Goal: Task Accomplishment & Management: Use online tool/utility

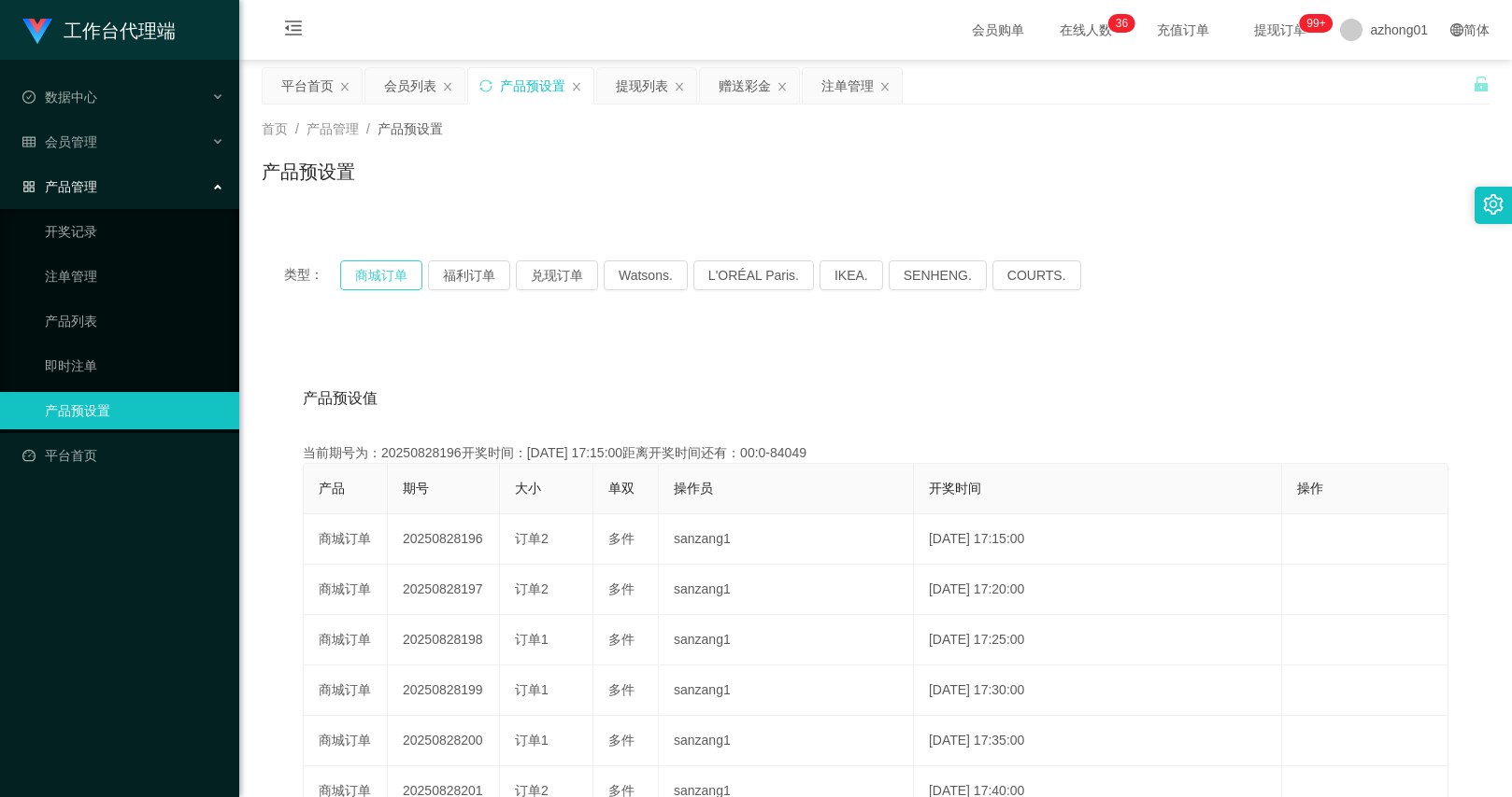
click at [407, 283] on button "商城订单" at bounding box center [381, 275] width 82 height 30
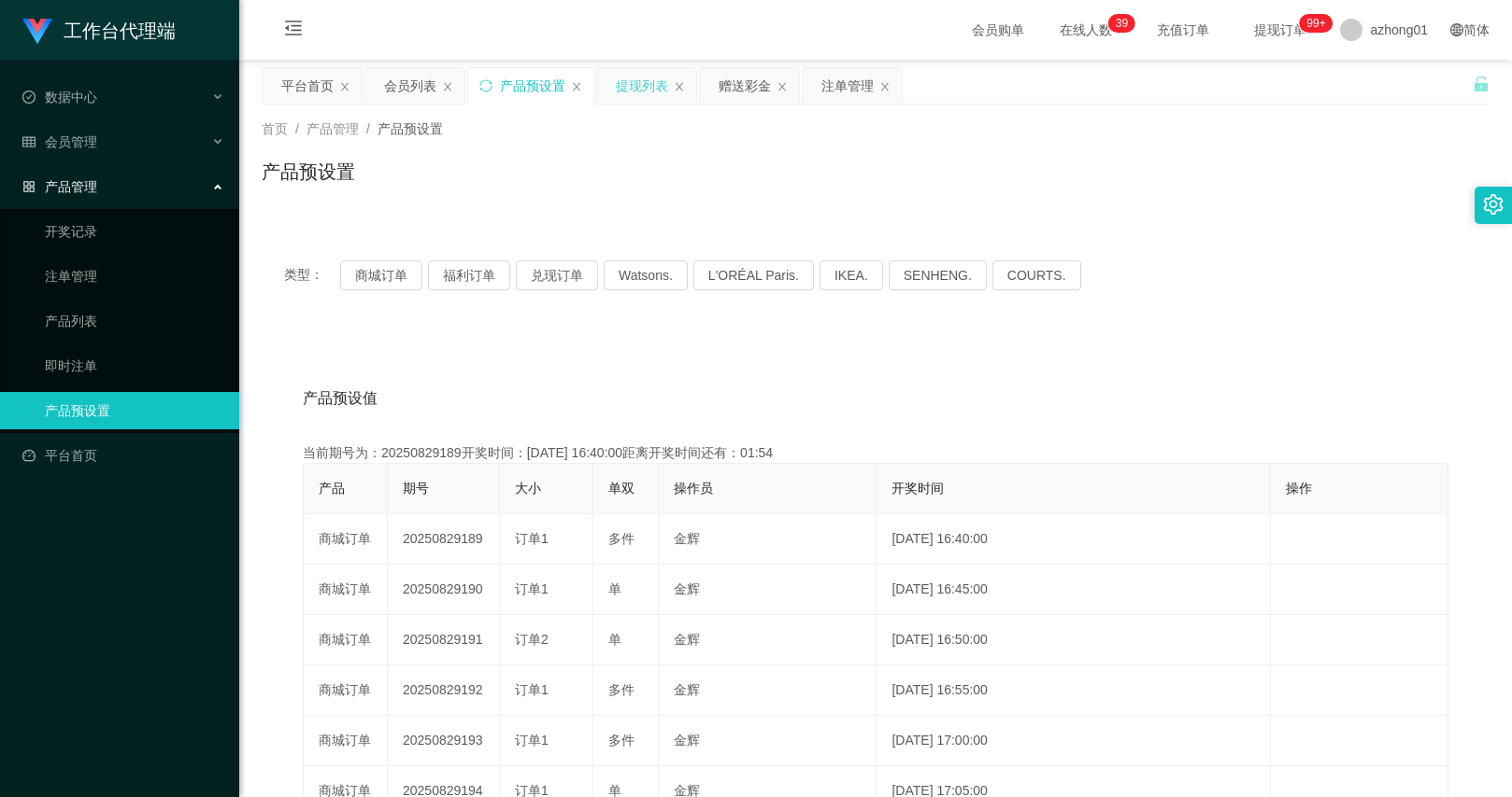
click at [645, 94] on div "提现列表" at bounding box center [642, 86] width 53 height 35
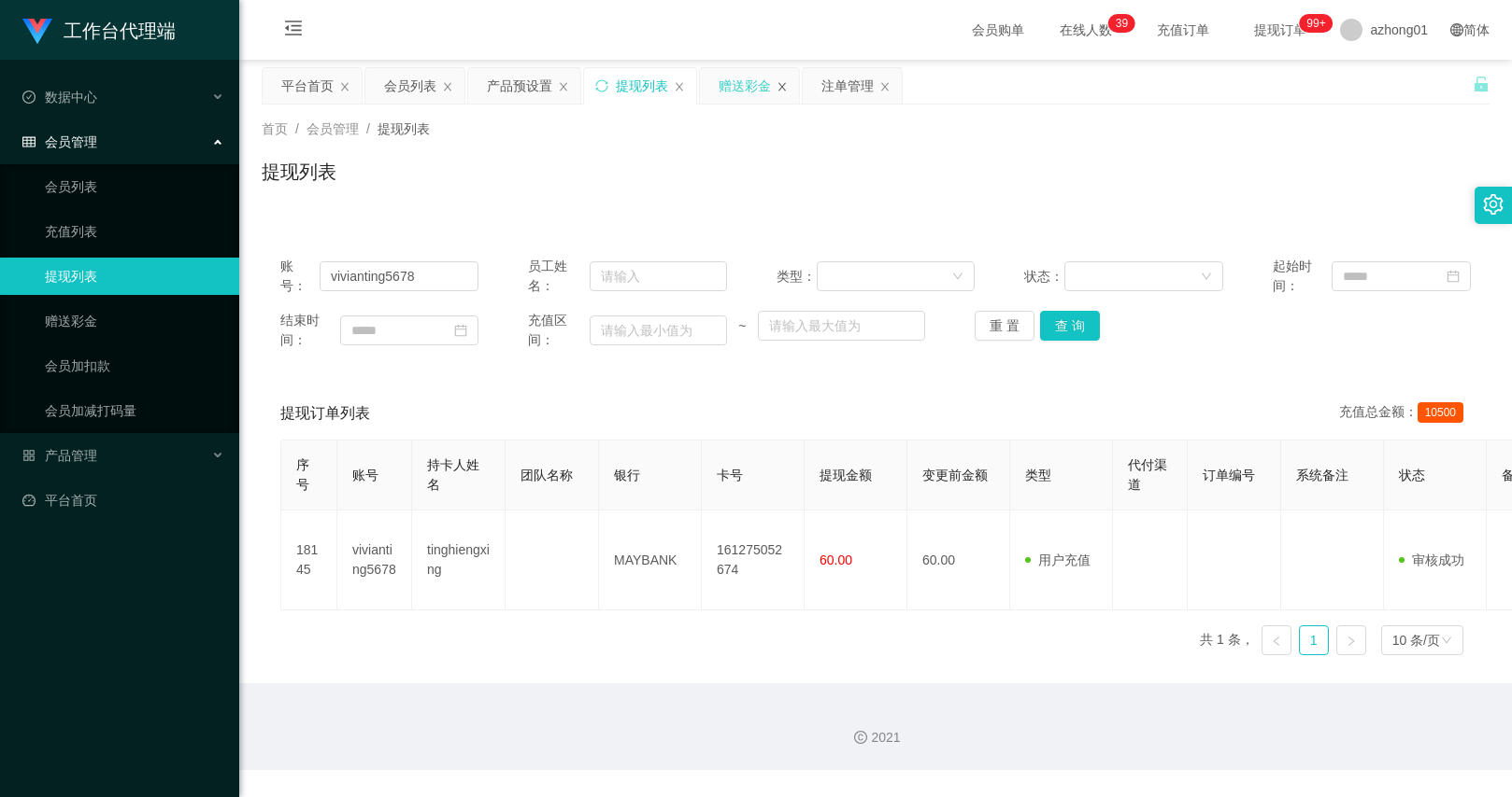
click at [785, 81] on icon "图标: close" at bounding box center [782, 87] width 12 height 12
click at [97, 336] on link "赠送彩金" at bounding box center [135, 322] width 179 height 37
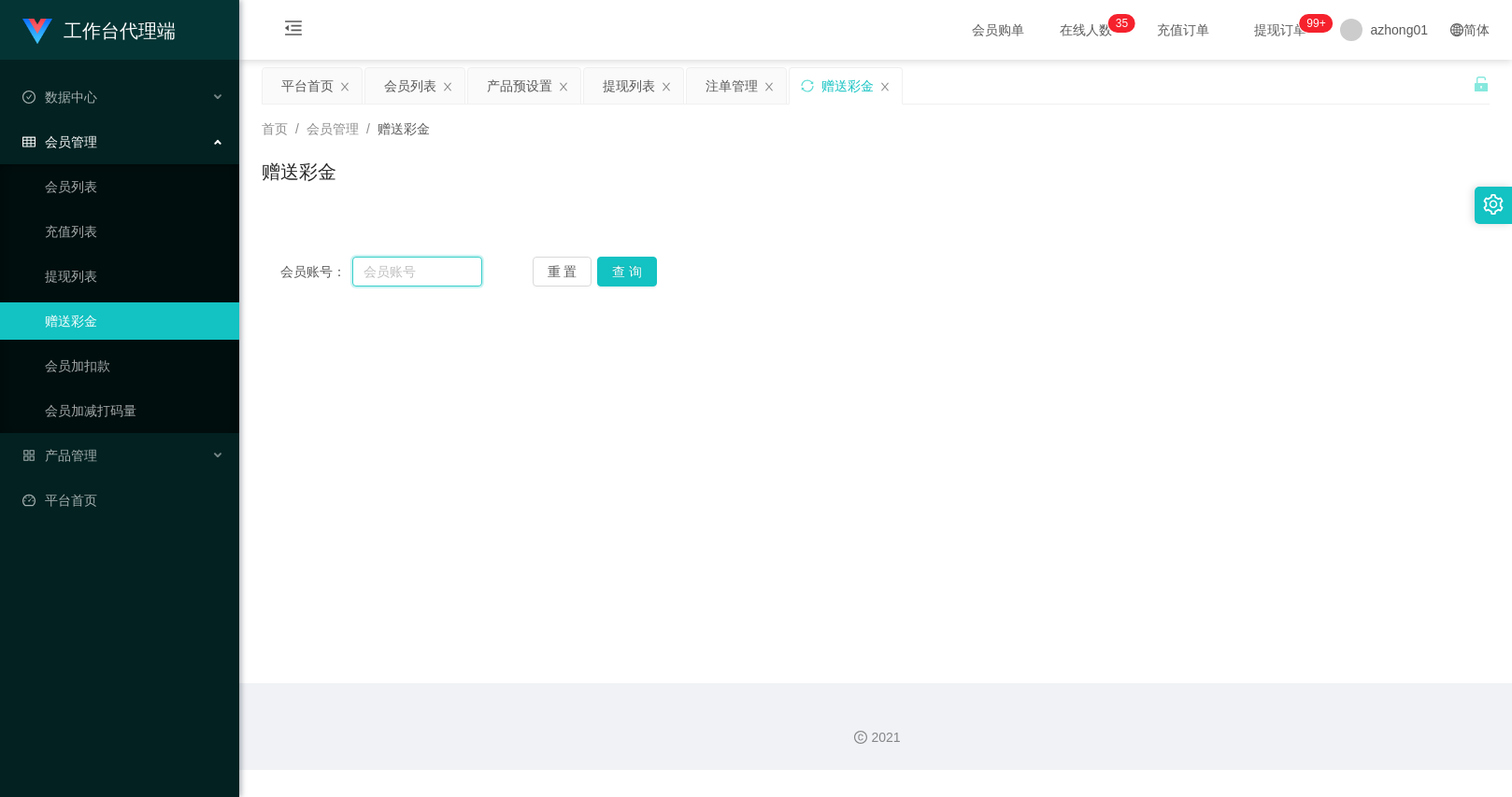
click at [386, 276] on input "text" at bounding box center [416, 272] width 129 height 30
paste input "0174973657"
type input "0174973657"
click at [645, 272] on button "查 询" at bounding box center [626, 272] width 59 height 30
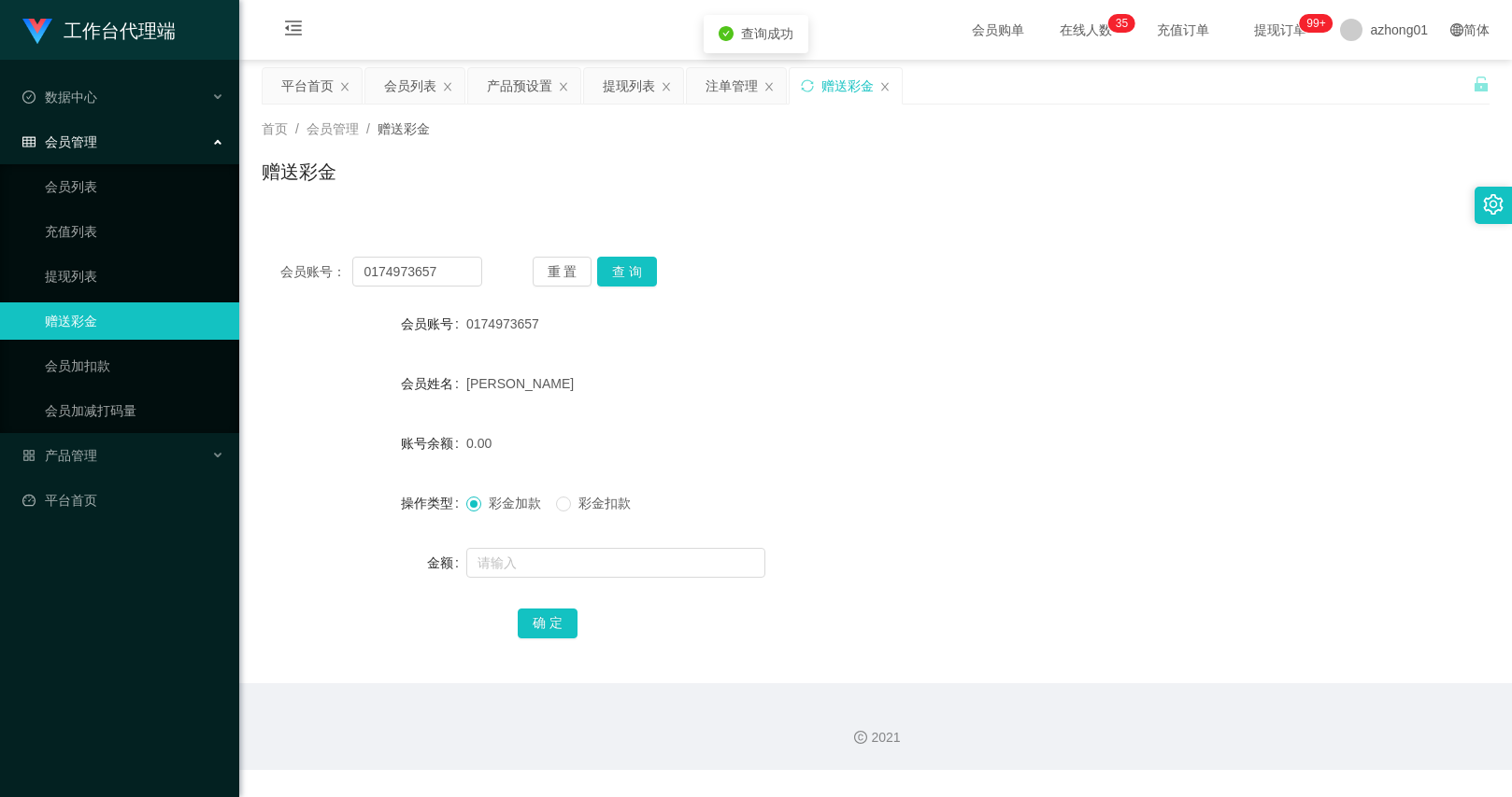
click at [524, 529] on form "会员账号 0174973657 会员姓名 leong wei shan 账号余额 0.00 操作类型 彩金加款 彩金扣款 金额 确 定" at bounding box center [874, 473] width 1227 height 336
click at [524, 551] on input "text" at bounding box center [615, 563] width 299 height 30
type input "100"
click at [791, 626] on div "确 定" at bounding box center [875, 623] width 717 height 37
drag, startPoint x: 549, startPoint y: 626, endPoint x: 1031, endPoint y: 342, distance: 559.4
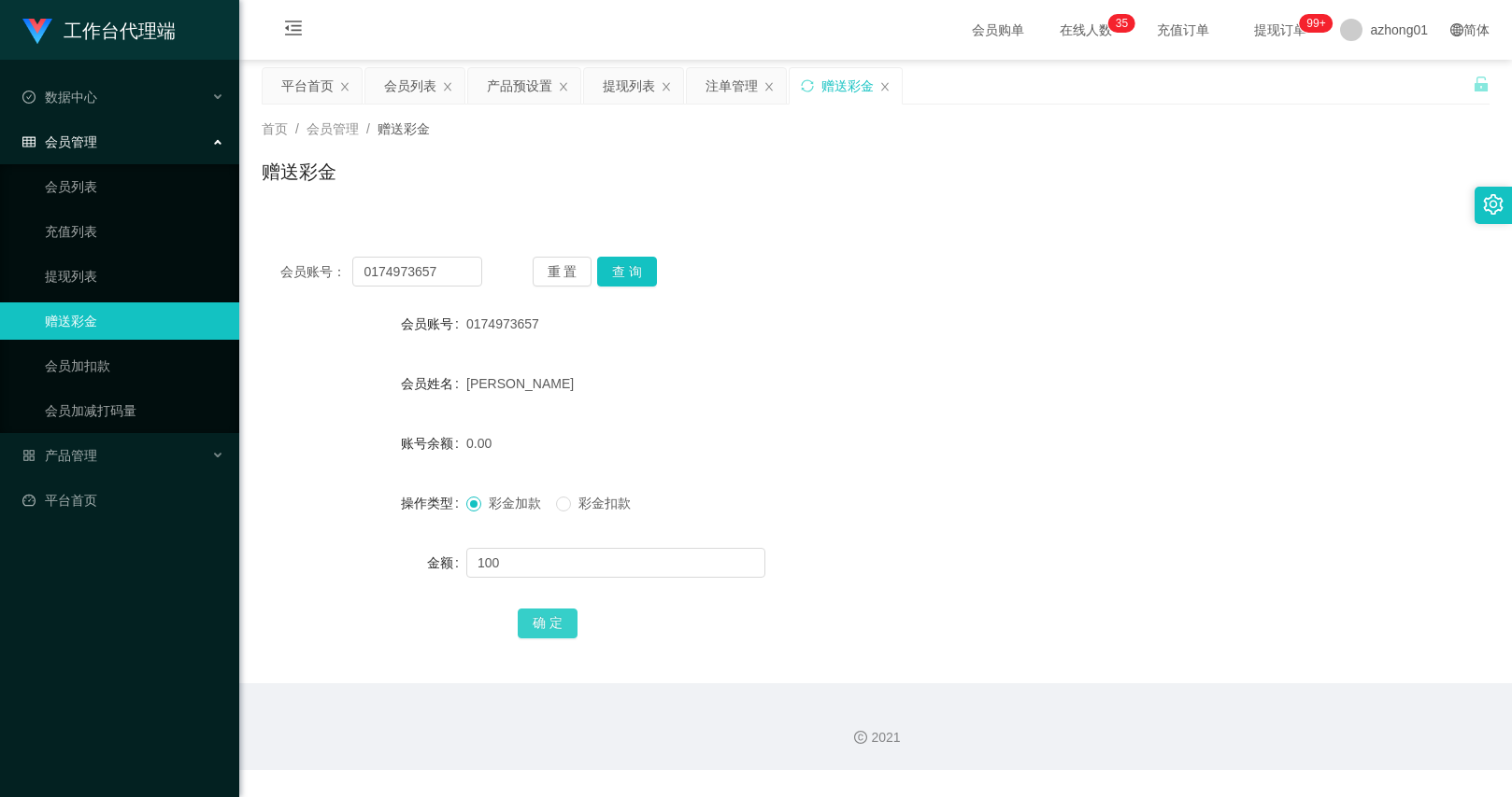
click at [549, 626] on button "确 定" at bounding box center [547, 624] width 59 height 30
click at [654, 272] on div "重 置 查 询" at bounding box center [633, 272] width 202 height 30
click at [628, 270] on button "查 询" at bounding box center [626, 272] width 59 height 30
click at [510, 89] on div "产品预设置" at bounding box center [519, 86] width 65 height 35
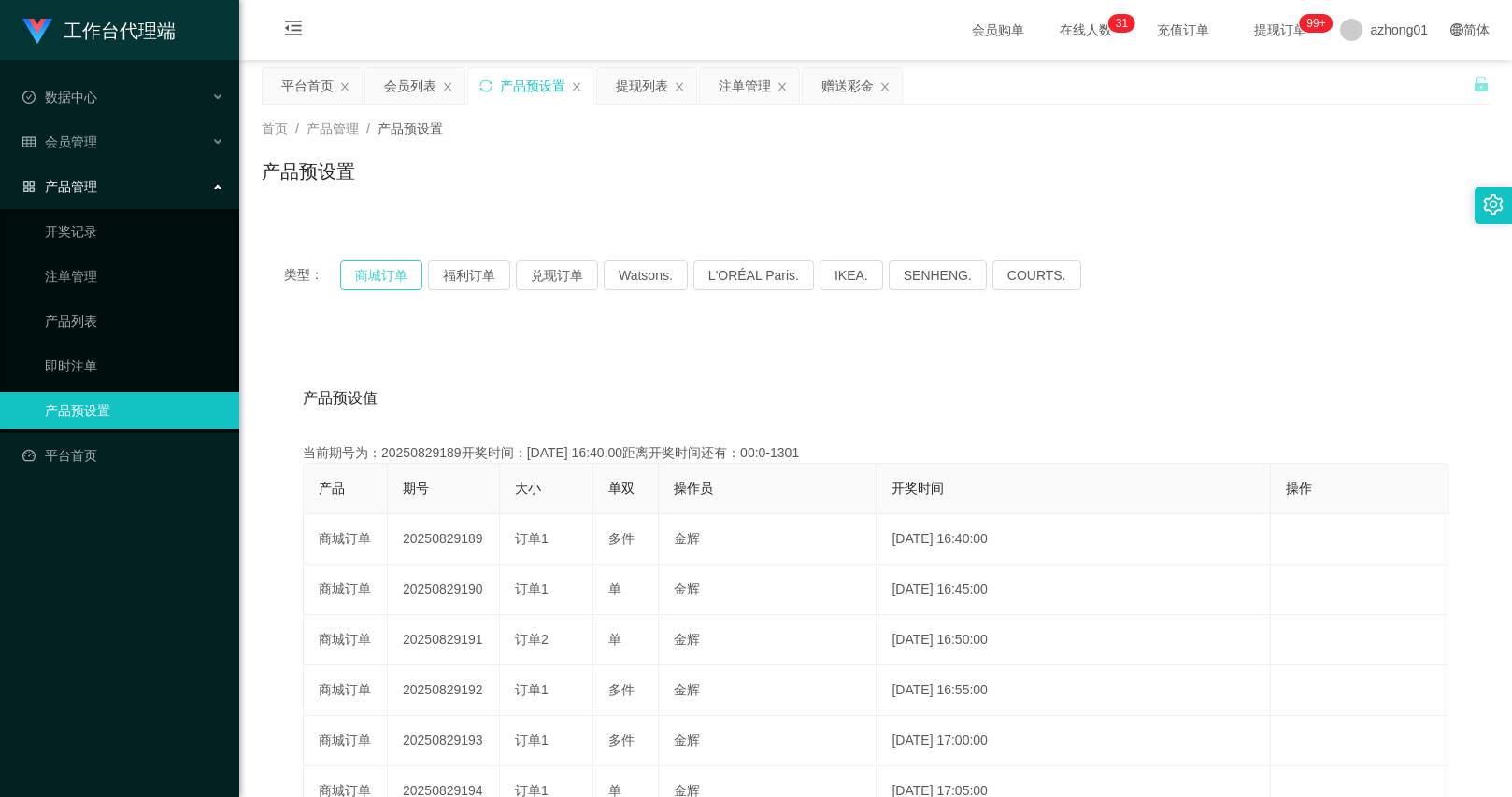
click at [376, 280] on button "商城订单" at bounding box center [381, 275] width 82 height 30
click at [841, 84] on div "赠送彩金" at bounding box center [847, 86] width 53 height 35
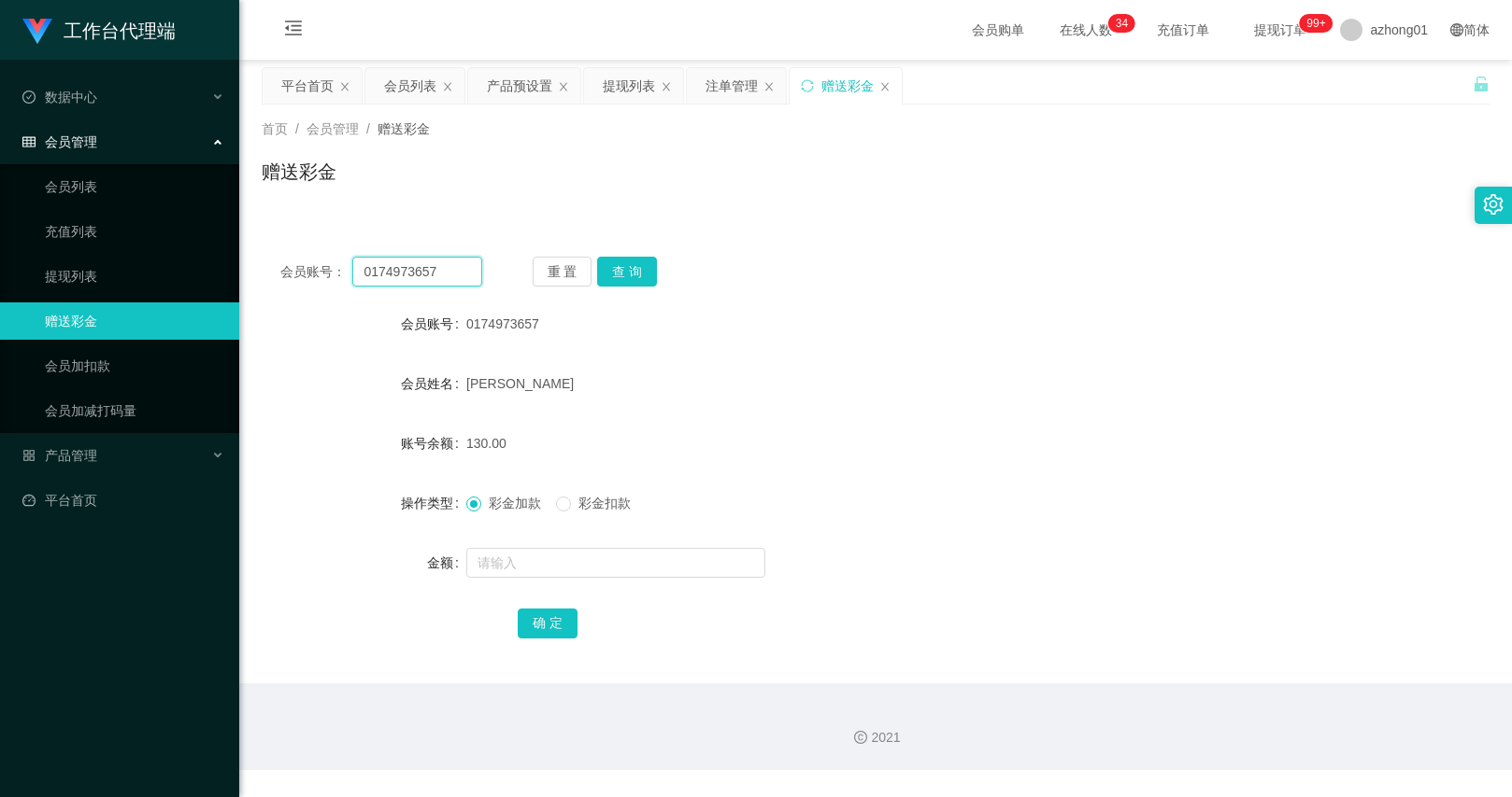
click at [447, 276] on input "0174973657" at bounding box center [416, 272] width 129 height 30
paste input "text"
click at [434, 271] on input "text" at bounding box center [416, 272] width 129 height 30
paste input "Fong123"
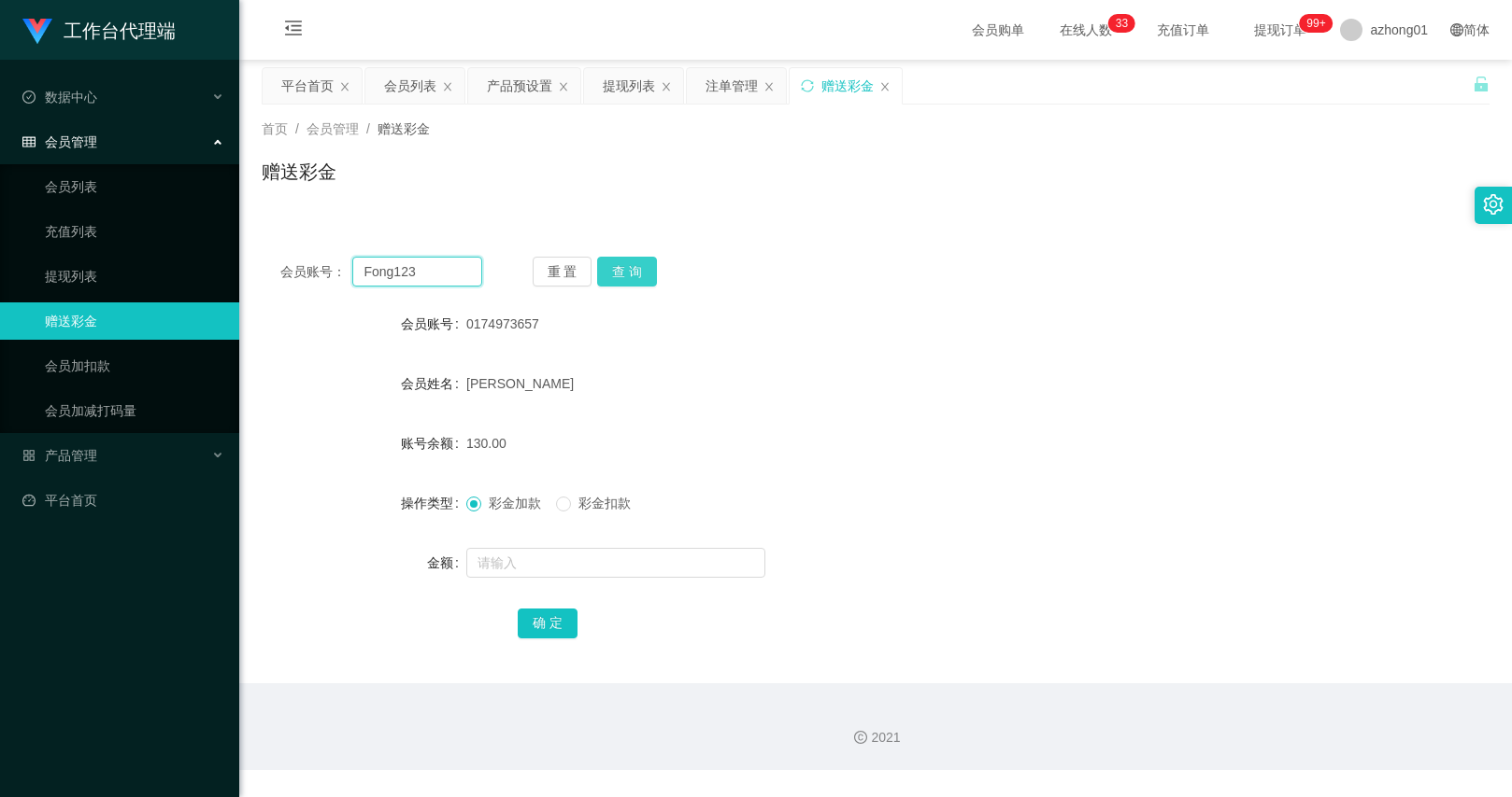
type input "Fong123"
click at [646, 264] on button "查 询" at bounding box center [626, 272] width 59 height 30
click at [626, 274] on button "查 询" at bounding box center [626, 272] width 59 height 30
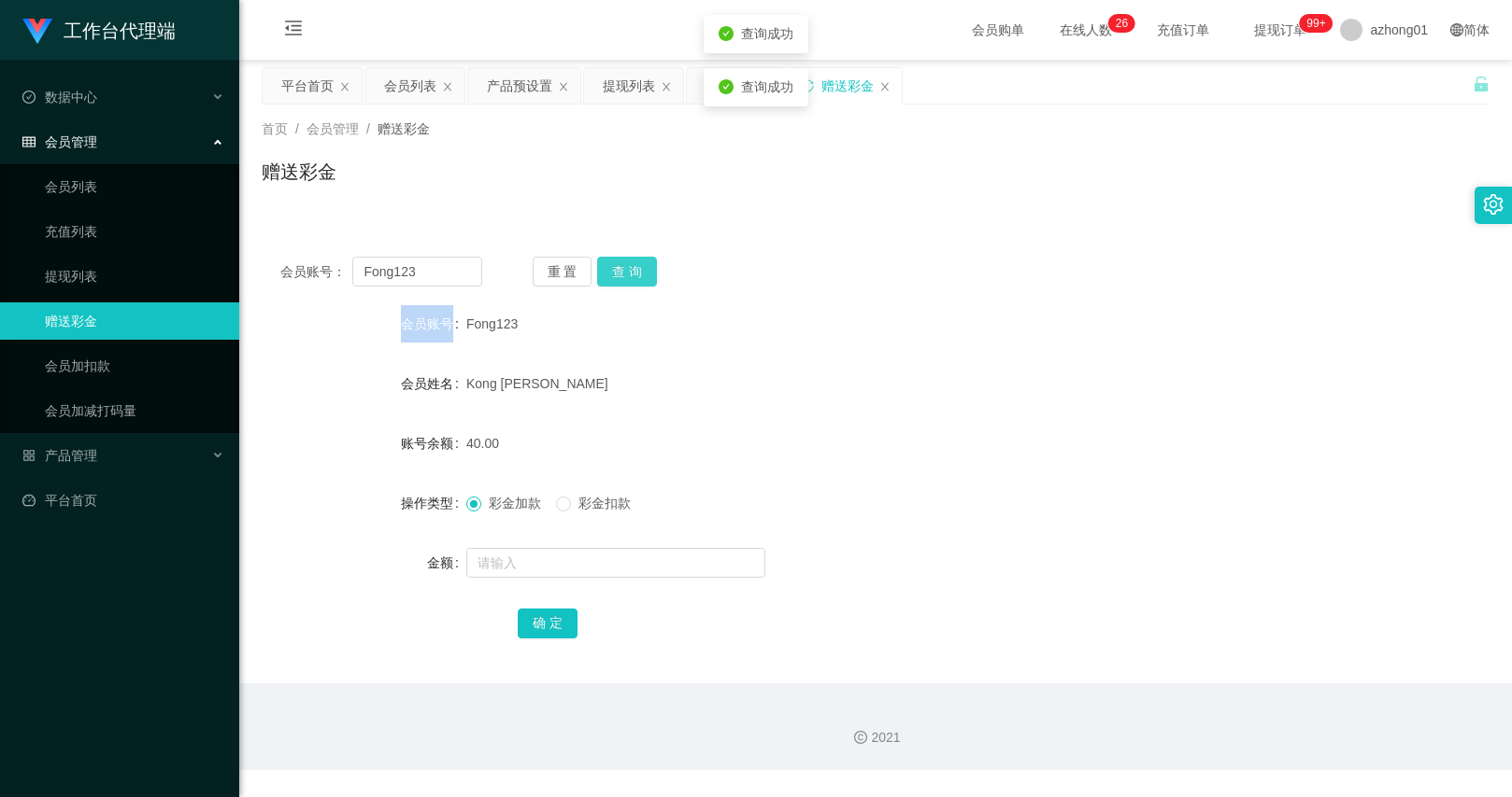
click at [626, 274] on div "重 置 查 询" at bounding box center [633, 272] width 202 height 30
click at [626, 274] on button "查 询" at bounding box center [626, 272] width 59 height 30
click at [626, 274] on div "重 置 查 询" at bounding box center [633, 272] width 202 height 30
click at [626, 274] on button "查 询" at bounding box center [626, 272] width 59 height 30
click at [643, 285] on button "查 询" at bounding box center [626, 272] width 59 height 30
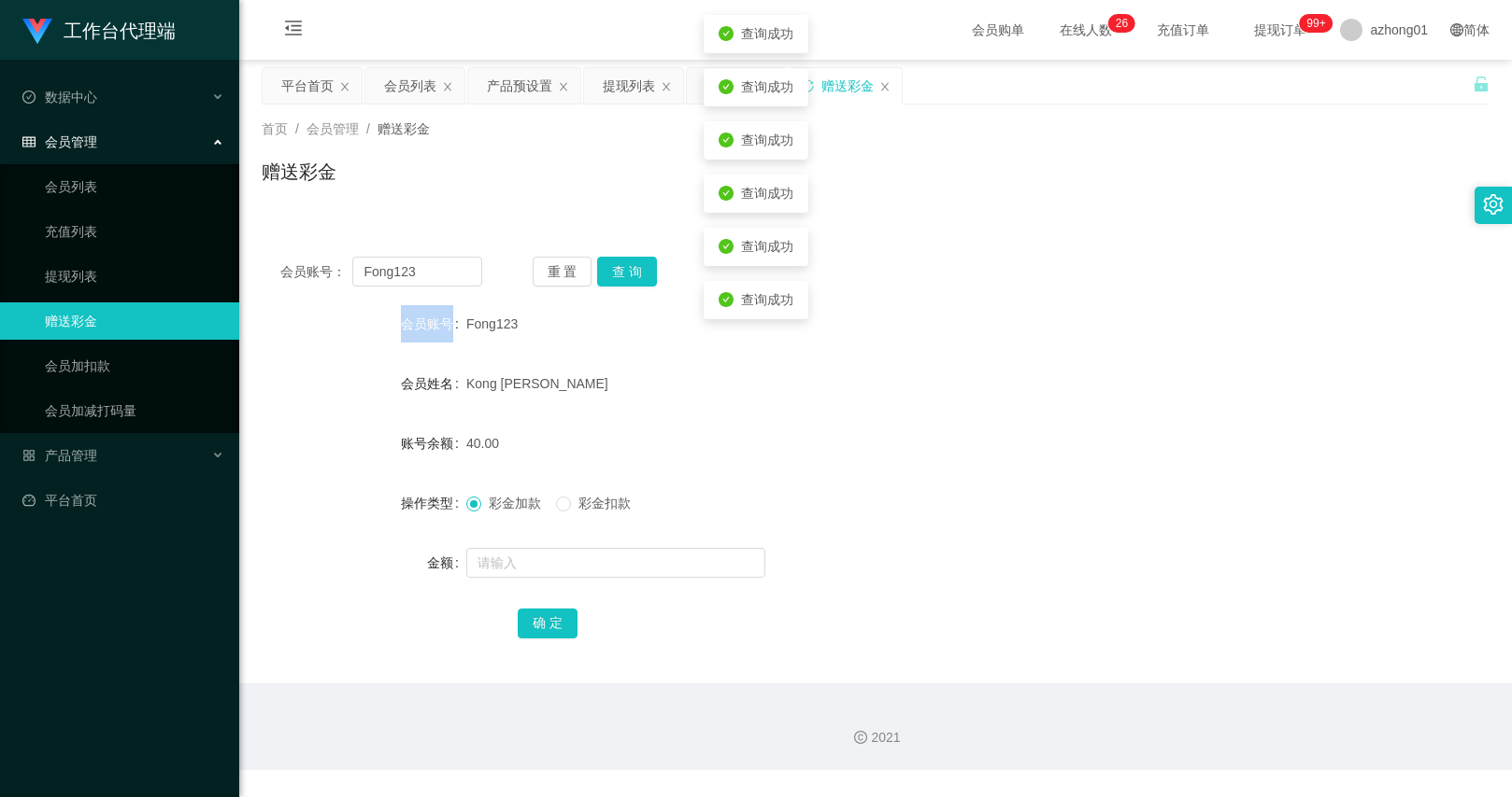
click at [634, 406] on form "会员账号 Fong123 会员姓名 Kong Siau fung 账号余额 40.00 操作类型 彩金加款 彩金扣款 金额 确 定" at bounding box center [874, 473] width 1227 height 336
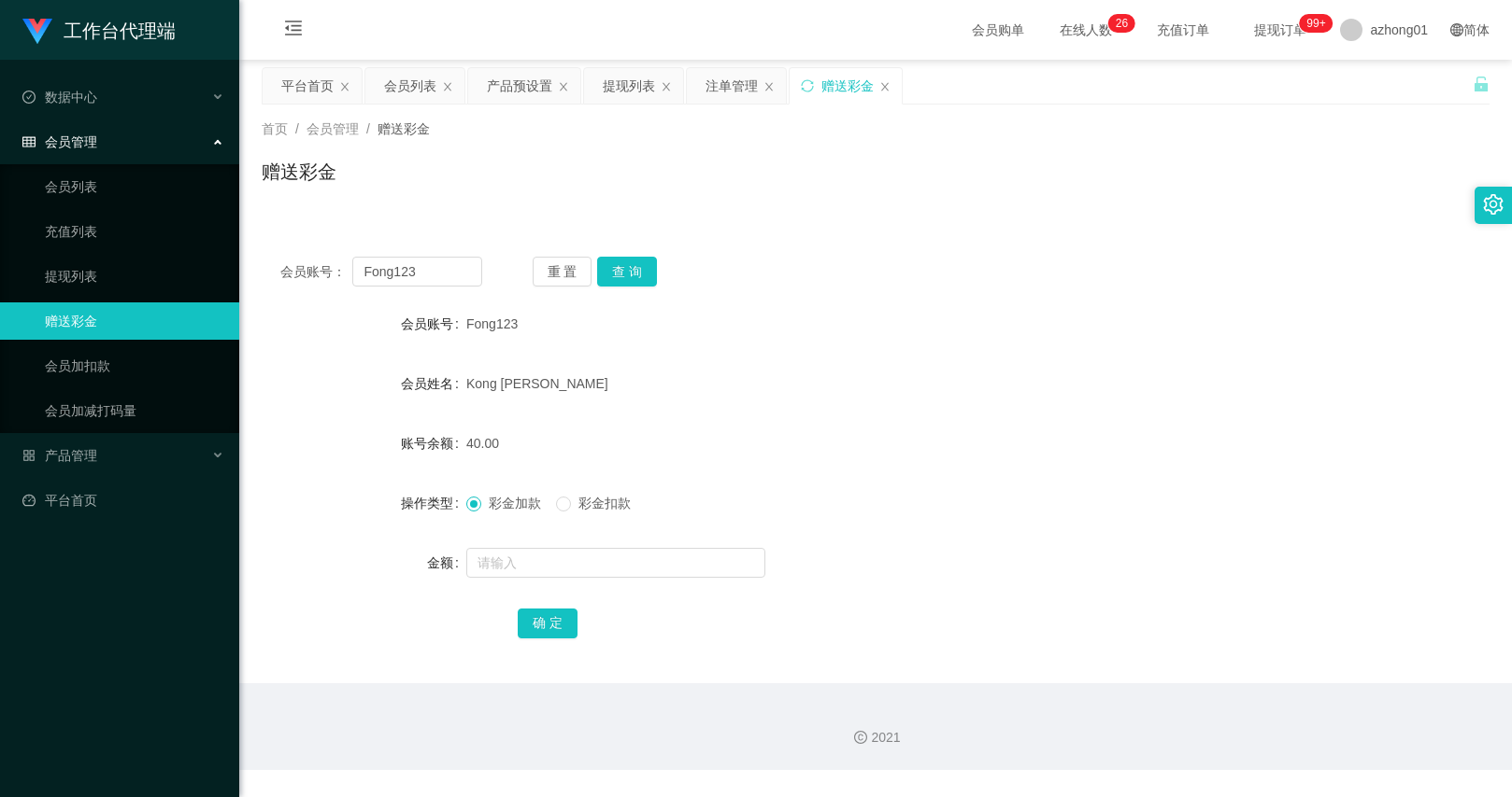
click at [620, 256] on div "会员账号： Fong123 重 置 查 询 会员账号 Fong123 会员姓名 Kong Siau fung 账号余额 40.00 操作类型 彩金加款 彩金扣…" at bounding box center [874, 460] width 1227 height 444
click at [640, 254] on div "会员账号： Fong123 重 置 查 询 会员账号 Fong123 会员姓名 Kong Siau fung 账号余额 40.00 操作类型 彩金加款 彩金扣…" at bounding box center [874, 460] width 1227 height 444
click at [637, 270] on button "查 询" at bounding box center [626, 272] width 59 height 30
click at [415, 271] on input "Fong123" at bounding box center [416, 272] width 129 height 30
click at [582, 496] on span "彩金扣款" at bounding box center [604, 503] width 67 height 15
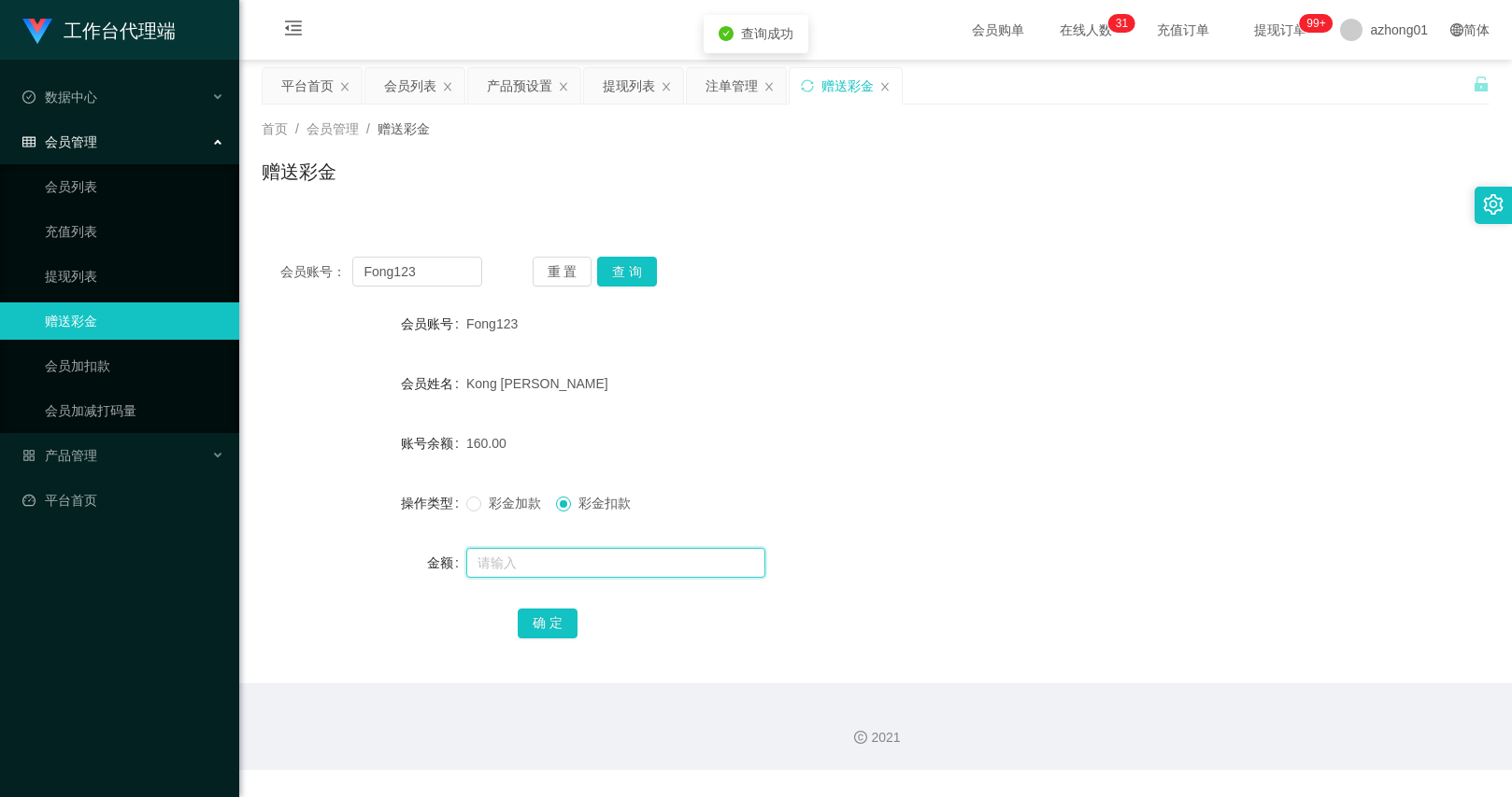
click at [582, 556] on input "text" at bounding box center [615, 563] width 299 height 30
type input "30"
click at [553, 620] on button "确 定" at bounding box center [547, 624] width 59 height 30
click at [422, 276] on input "Fong123" at bounding box center [416, 272] width 129 height 30
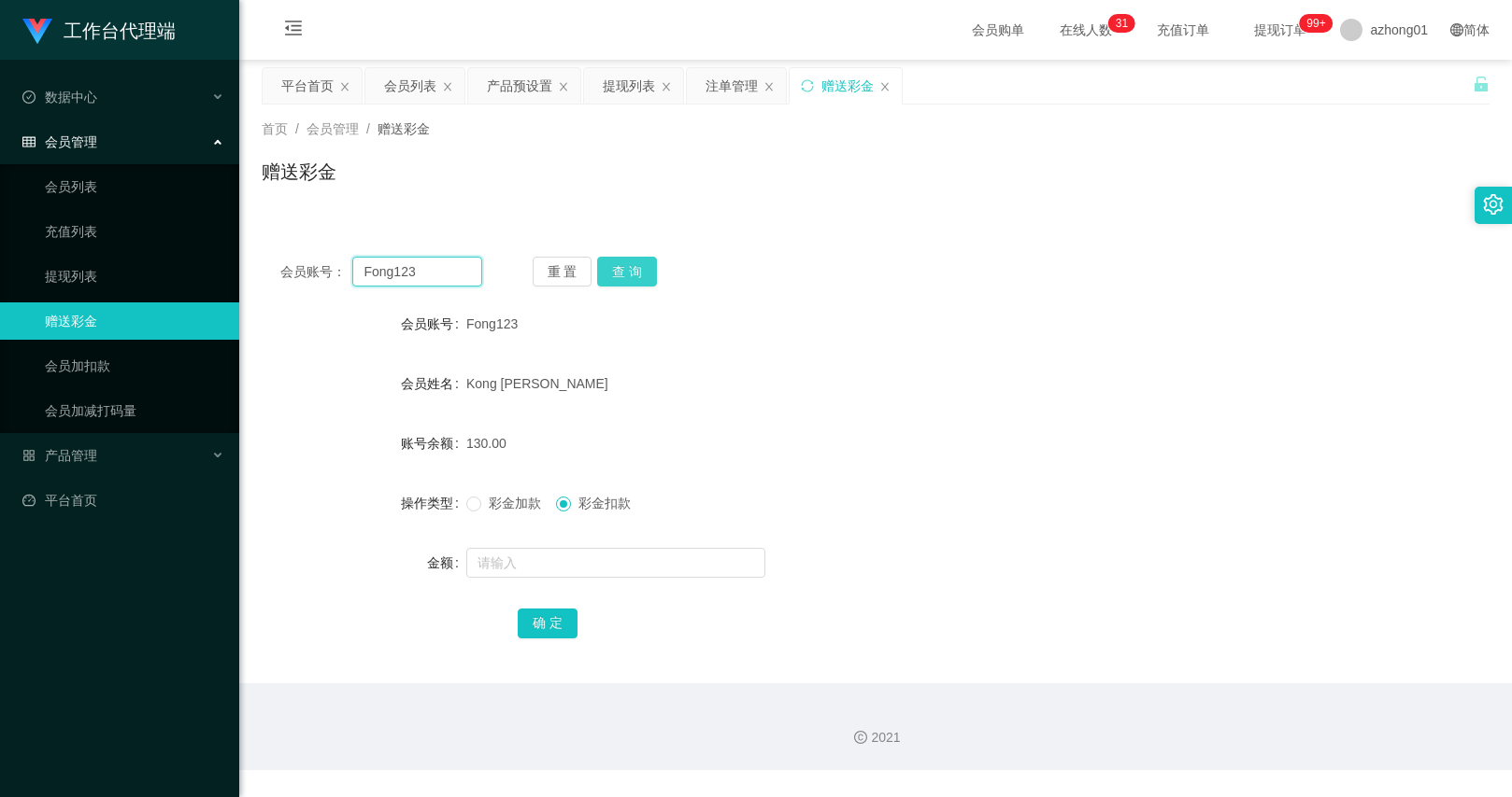
paste input "0174984689"
type input "0174984689"
click at [620, 263] on button "查 询" at bounding box center [626, 272] width 59 height 30
click at [533, 102] on div "产品预设置" at bounding box center [519, 86] width 65 height 35
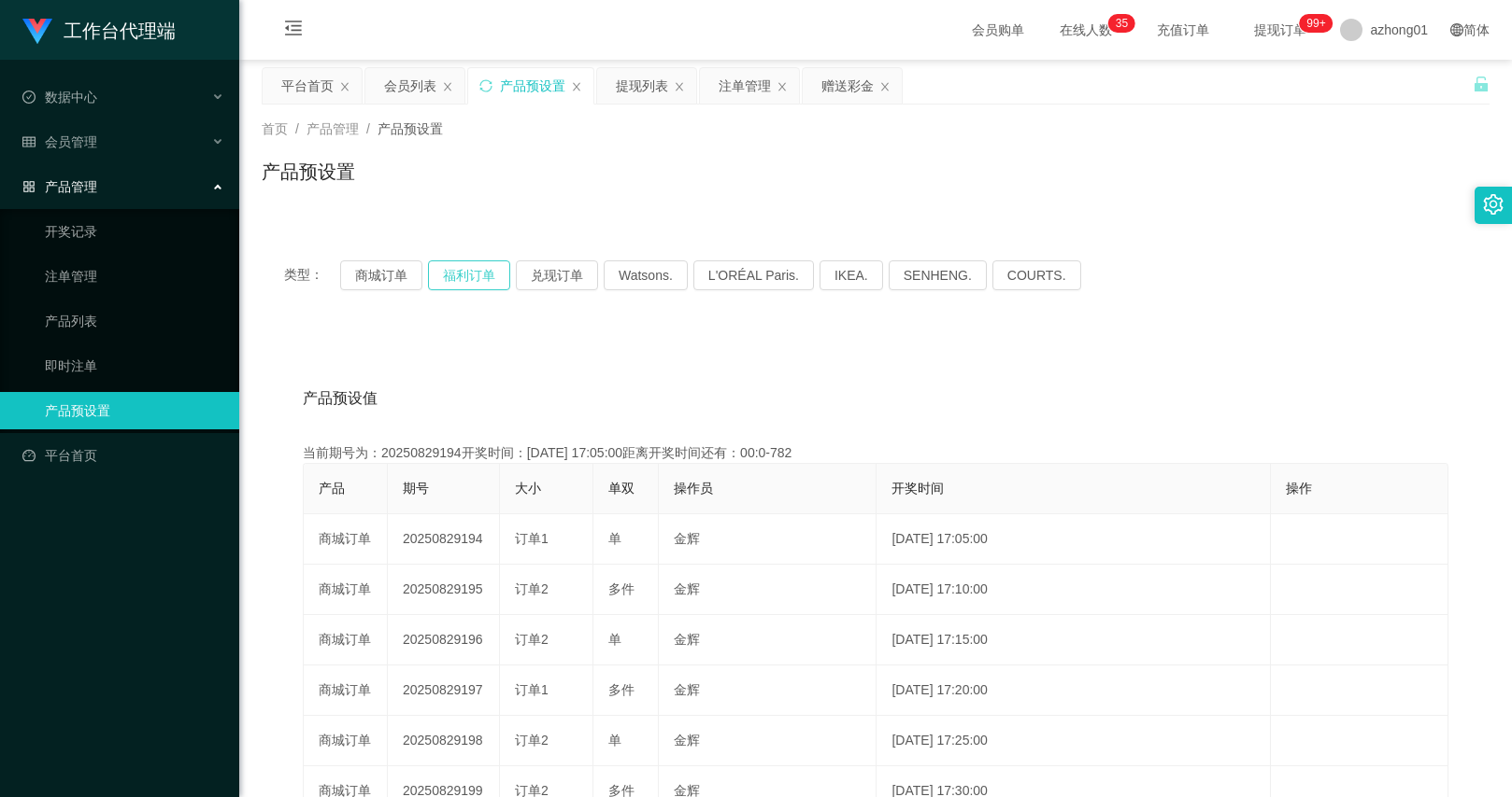
click at [481, 269] on button "福利订单" at bounding box center [469, 275] width 82 height 30
click at [839, 95] on div "赠送彩金" at bounding box center [847, 86] width 53 height 35
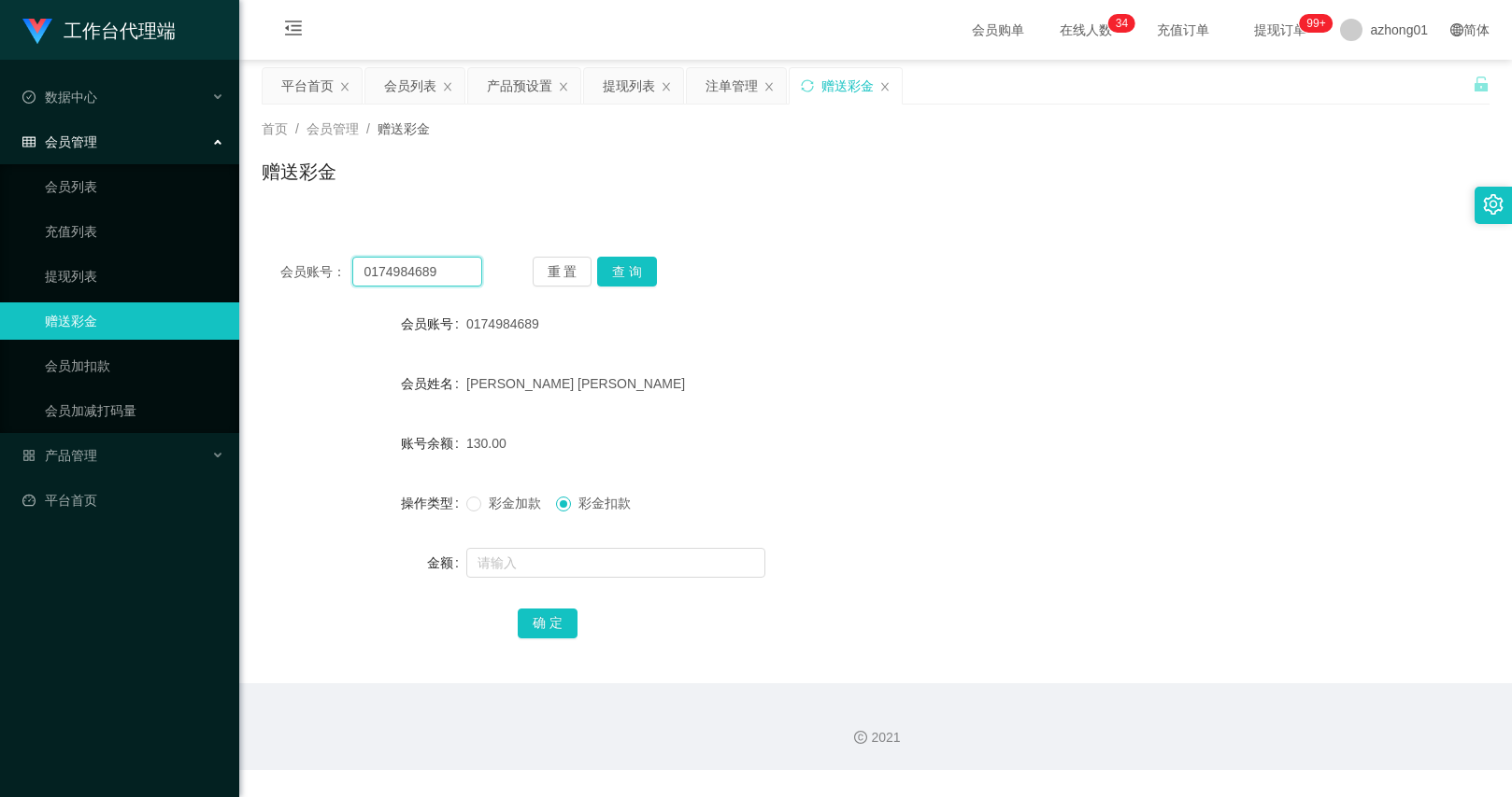
click at [466, 277] on input "0174984689" at bounding box center [416, 272] width 129 height 30
paste input "text"
click at [460, 270] on input "text" at bounding box center [416, 272] width 129 height 30
paste input "185791655"
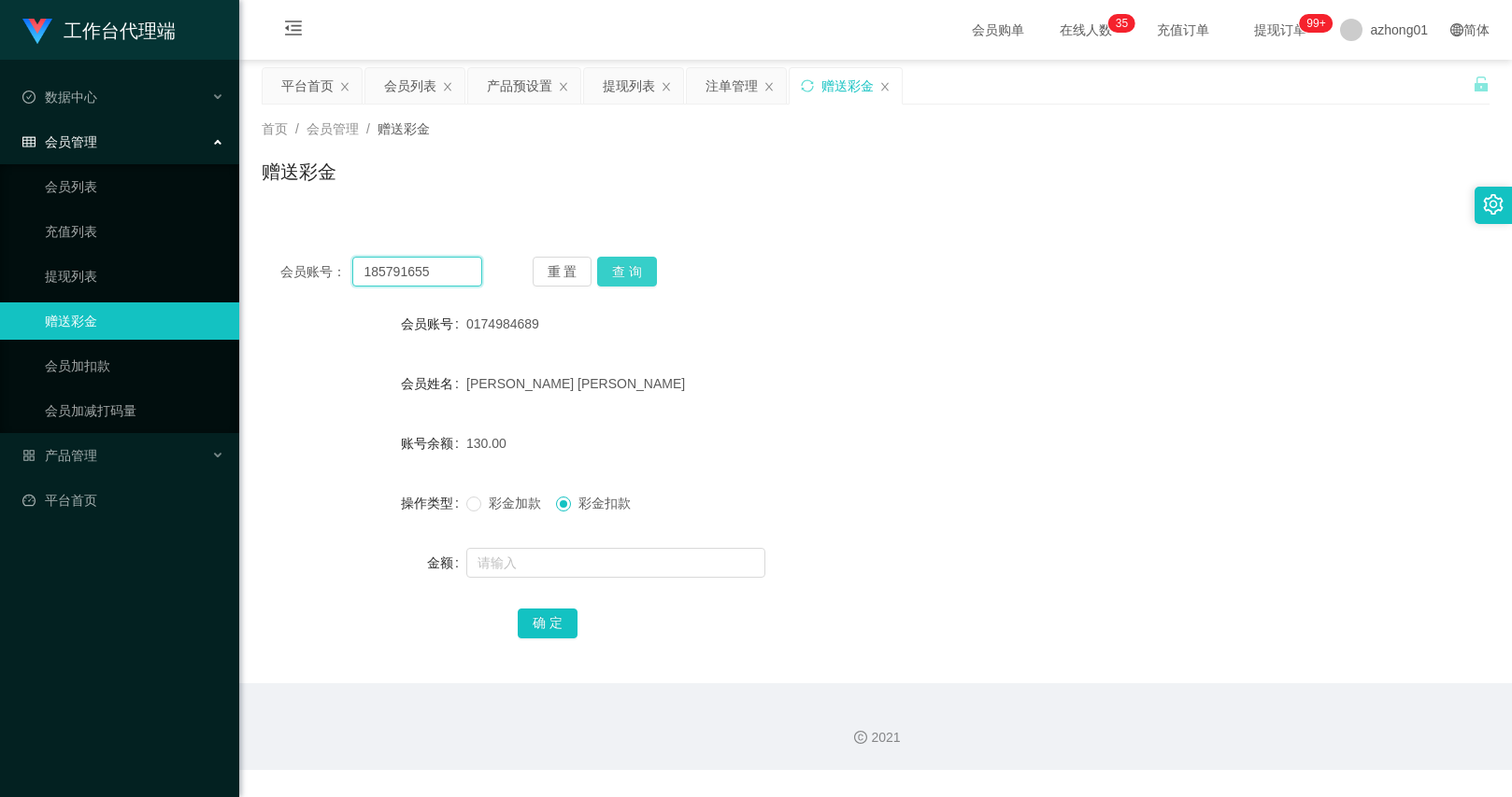
type input "185791655"
click at [624, 263] on button "查 询" at bounding box center [626, 272] width 59 height 30
click at [502, 488] on div "彩金加款 彩金扣款" at bounding box center [824, 503] width 717 height 37
click at [498, 509] on span "彩金加款" at bounding box center [515, 503] width 67 height 15
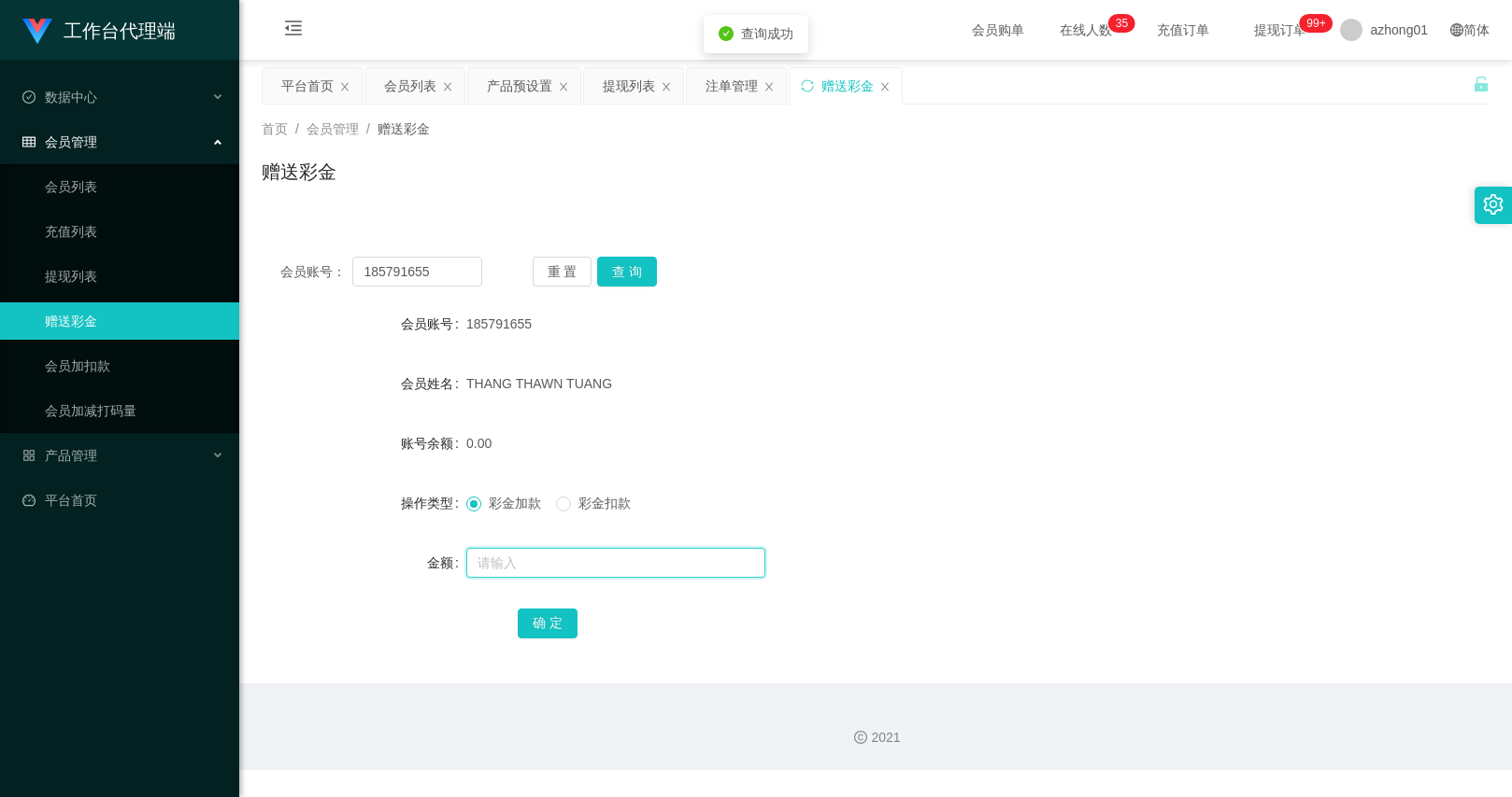
click at [506, 568] on input "text" at bounding box center [615, 563] width 299 height 30
type input "400"
click at [532, 629] on button "确 定" at bounding box center [547, 624] width 59 height 30
